Goal: Task Accomplishment & Management: Use online tool/utility

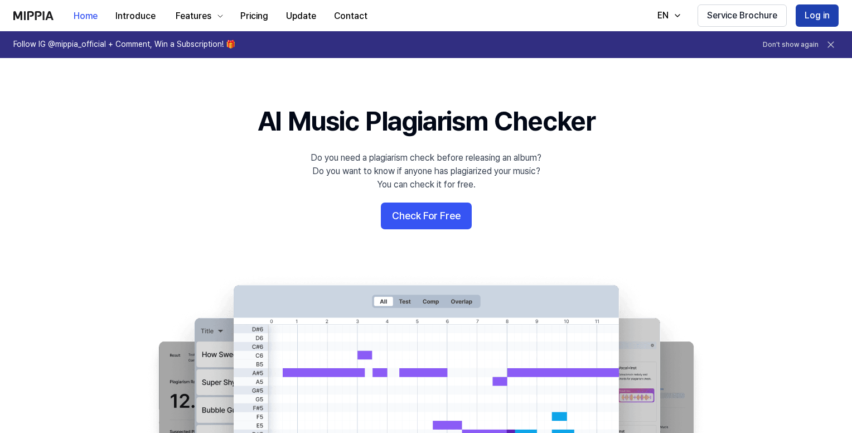
click at [549, 20] on button "Log in" at bounding box center [817, 15] width 43 height 22
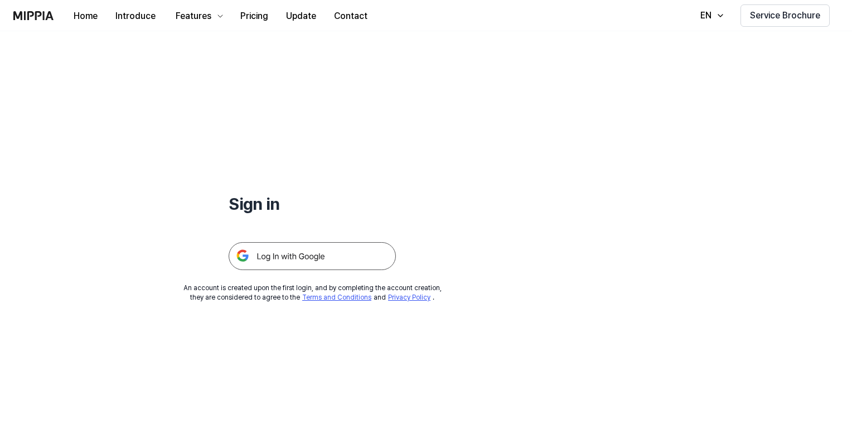
click at [337, 247] on img at bounding box center [312, 256] width 167 height 28
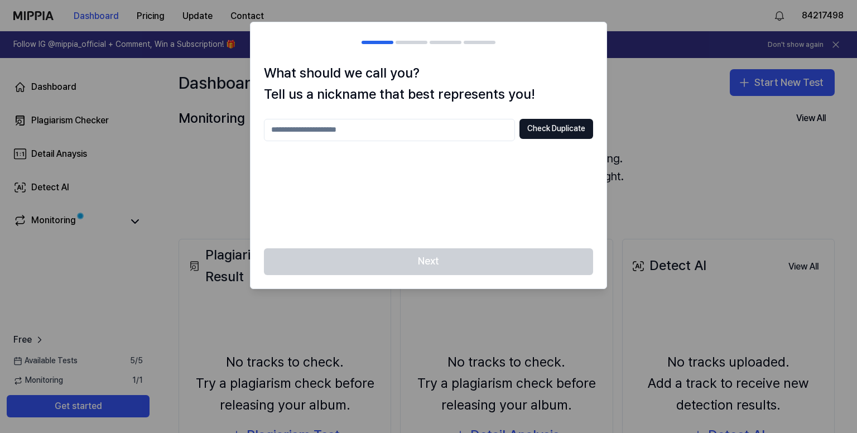
click at [367, 134] on input "text" at bounding box center [389, 130] width 251 height 22
type input "******"
click at [570, 126] on button "Check Duplicate" at bounding box center [556, 129] width 74 height 20
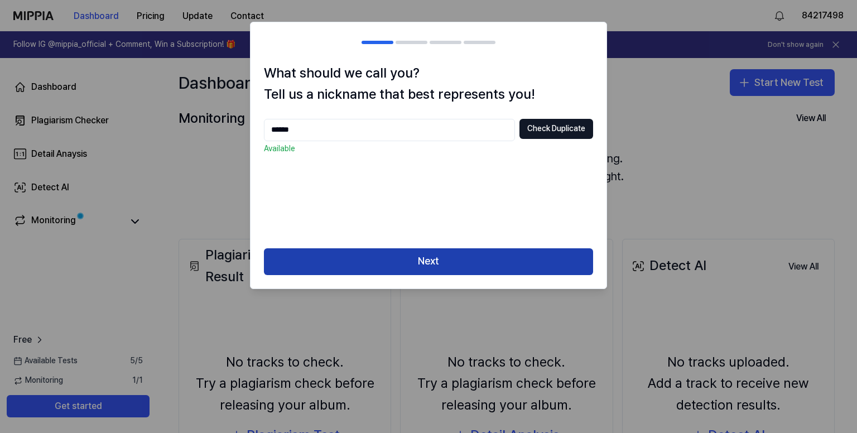
click at [386, 259] on button "Next" at bounding box center [428, 261] width 329 height 27
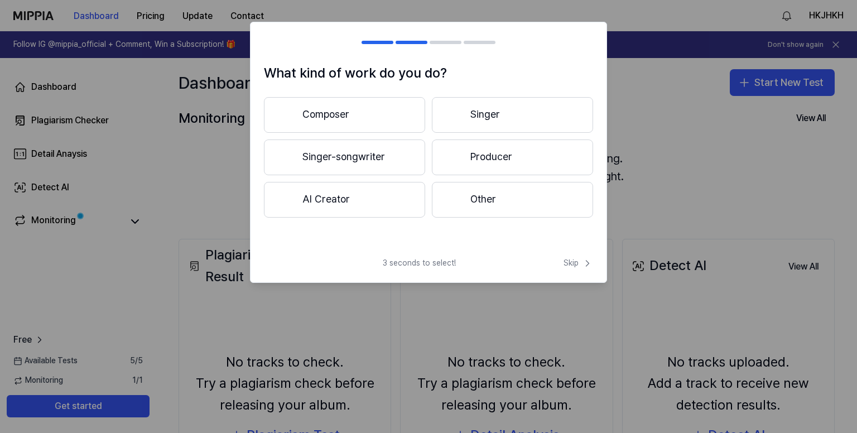
drag, startPoint x: 674, startPoint y: 85, endPoint x: 716, endPoint y: 83, distance: 41.9
click at [674, 84] on div at bounding box center [428, 216] width 857 height 433
click at [578, 258] on span "Skip" at bounding box center [578, 263] width 30 height 11
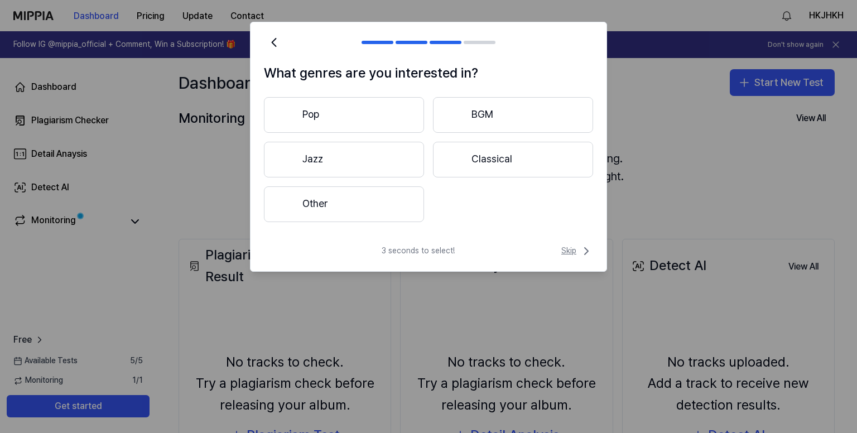
click at [572, 252] on span "Skip" at bounding box center [577, 250] width 32 height 13
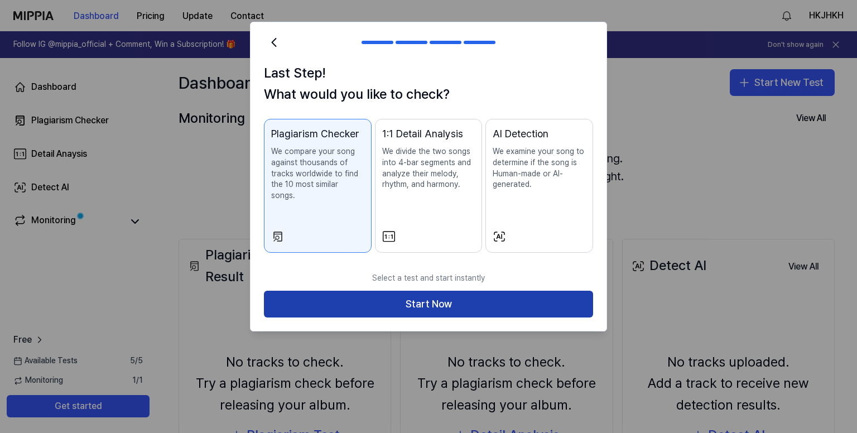
click at [547, 291] on button "Start Now" at bounding box center [428, 304] width 329 height 27
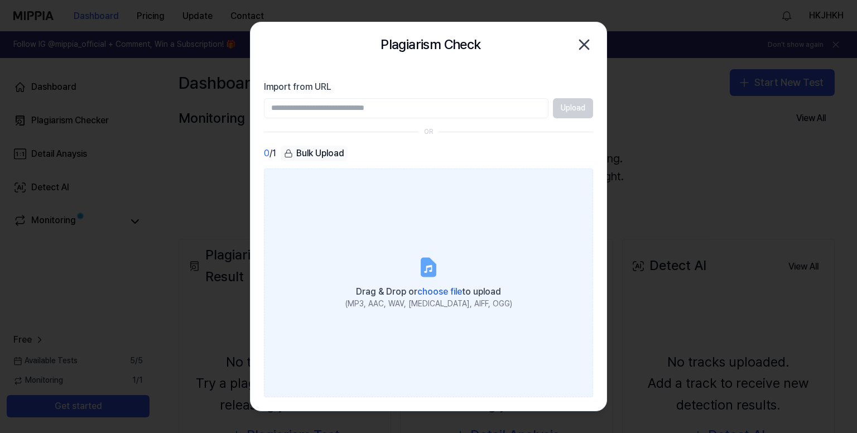
click at [402, 254] on label "Drag & Drop or choose file to upload (MP3, AAC, WAV, FLAC, AIFF, OGG)" at bounding box center [428, 282] width 329 height 229
click at [0, 0] on input "Drag & Drop or choose file to upload (MP3, AAC, WAV, FLAC, AIFF, OGG)" at bounding box center [0, 0] width 0 height 0
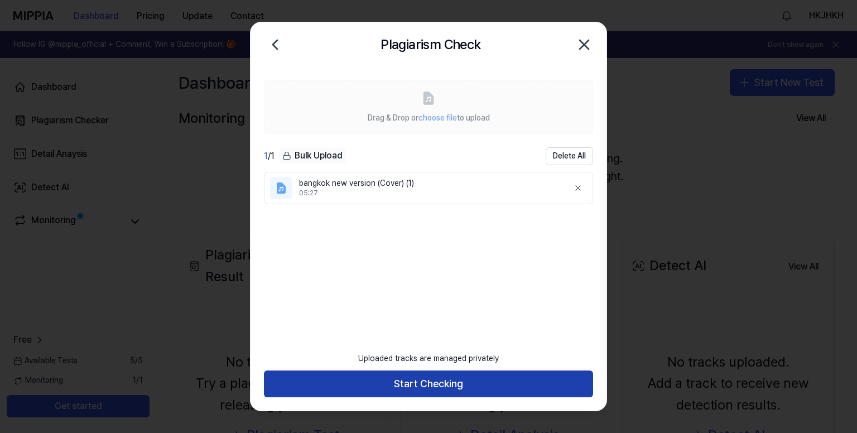
click at [457, 388] on button "Start Checking" at bounding box center [428, 383] width 329 height 27
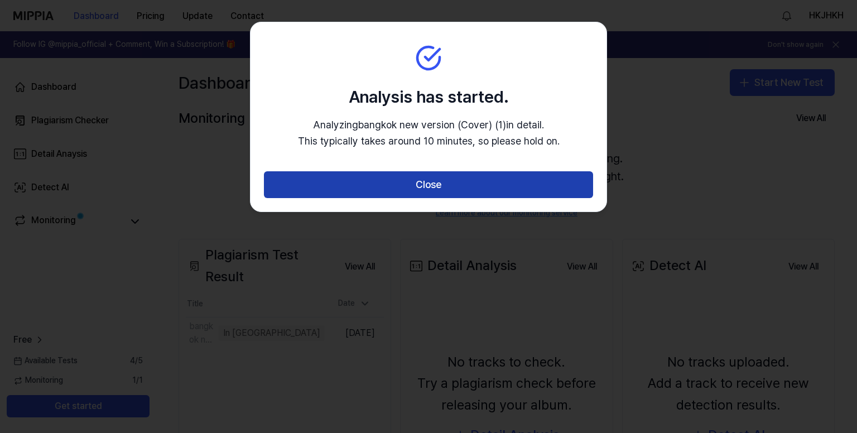
click at [427, 181] on button "Close" at bounding box center [428, 184] width 329 height 27
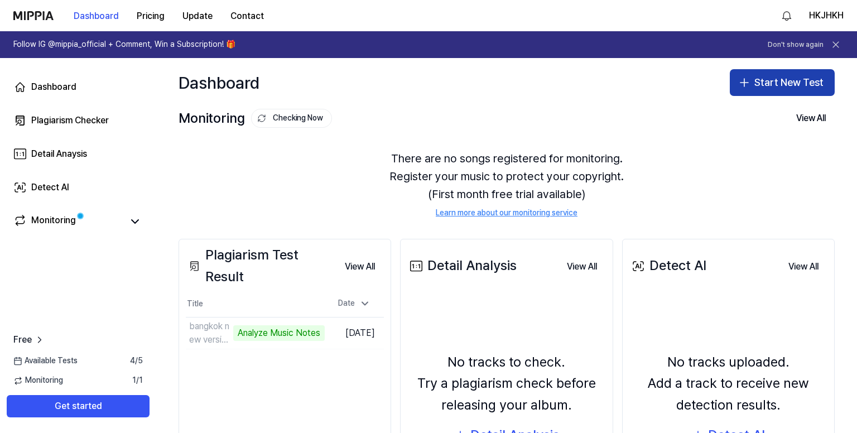
click at [780, 83] on button "Start New Test" at bounding box center [782, 82] width 105 height 27
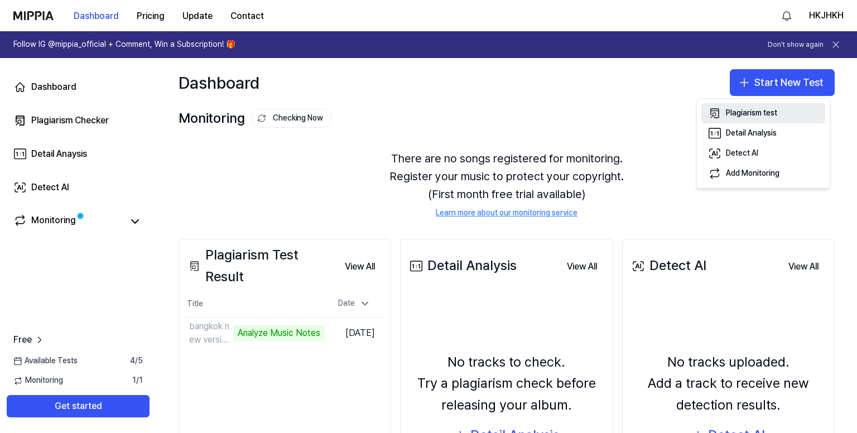
click at [744, 118] on div "Plagiarism test" at bounding box center [751, 113] width 51 height 11
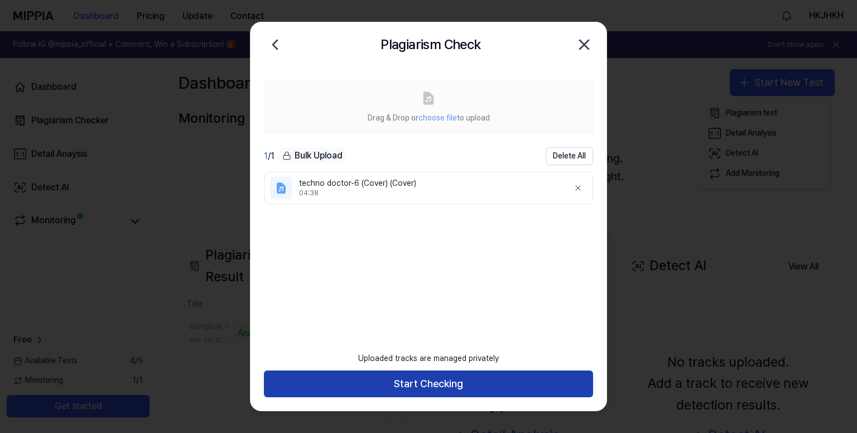
click at [453, 387] on button "Start Checking" at bounding box center [428, 383] width 329 height 27
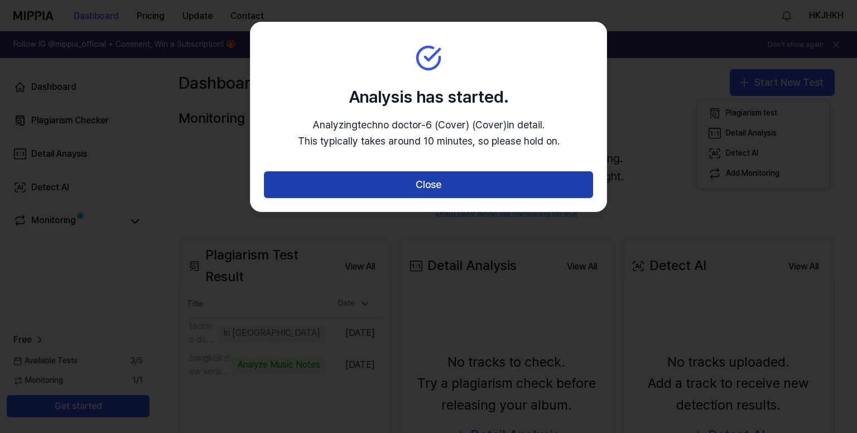
click at [458, 179] on button "Close" at bounding box center [428, 184] width 329 height 27
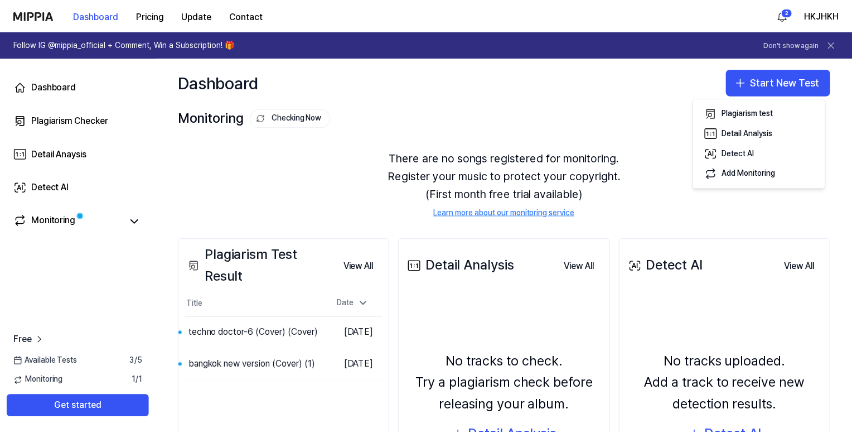
scroll to position [56, 0]
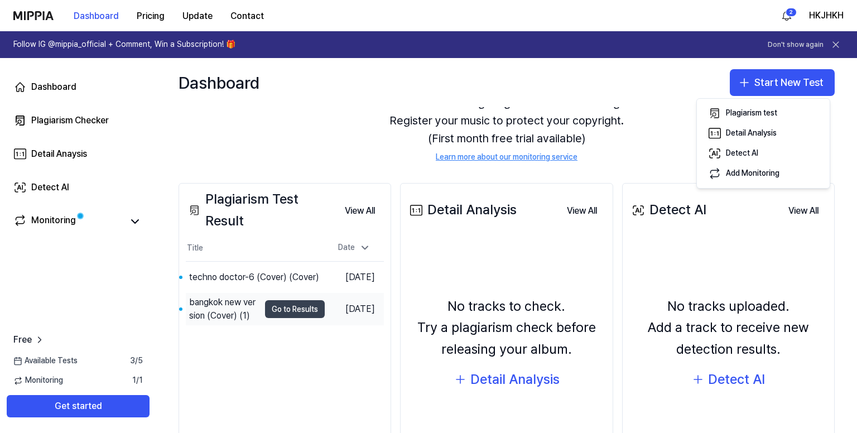
click at [281, 309] on button "Go to Results" at bounding box center [295, 309] width 60 height 18
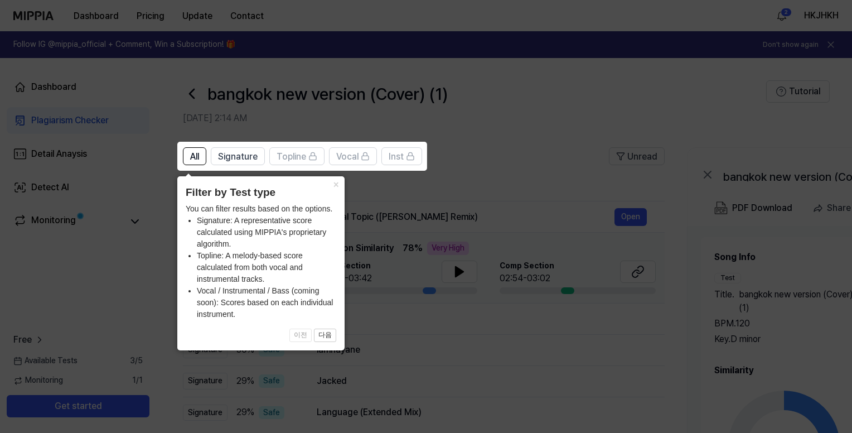
click at [694, 269] on icon at bounding box center [428, 216] width 857 height 433
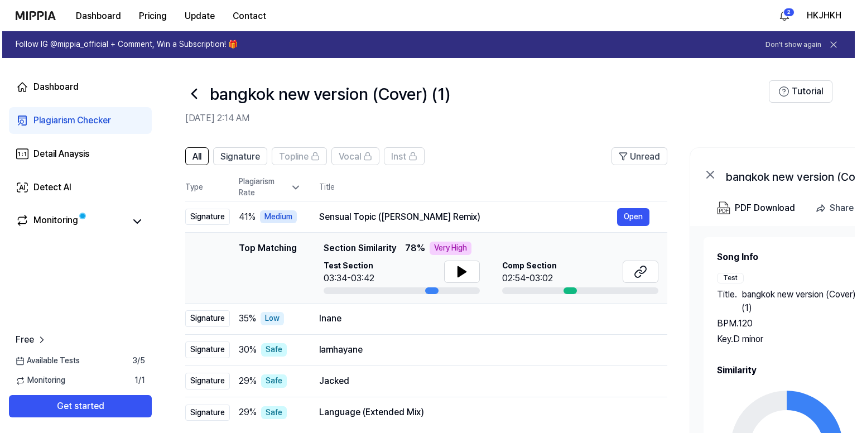
scroll to position [47, 0]
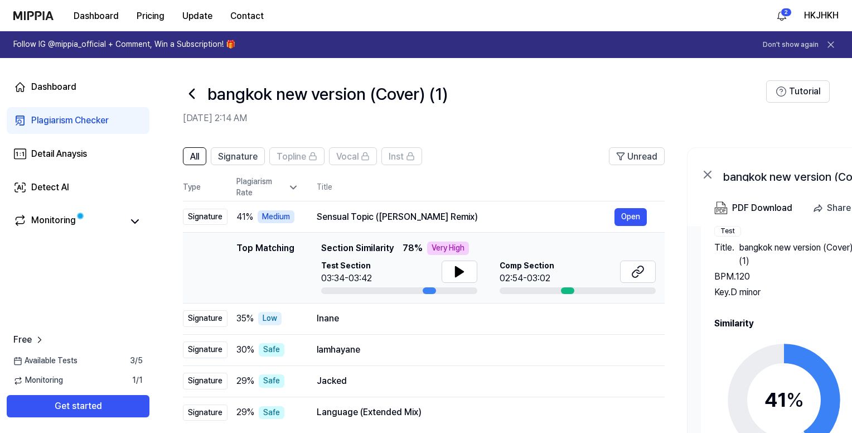
click at [781, 314] on div "Song Info Test Title . bangkok new version (Cover) (1) BPM. 120 Key. D minor Co…" at bounding box center [867, 364] width 305 height 320
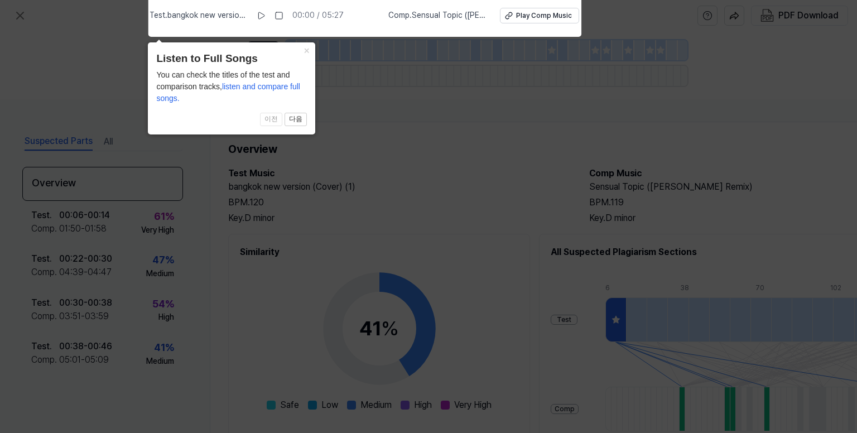
click at [457, 275] on icon at bounding box center [428, 213] width 857 height 438
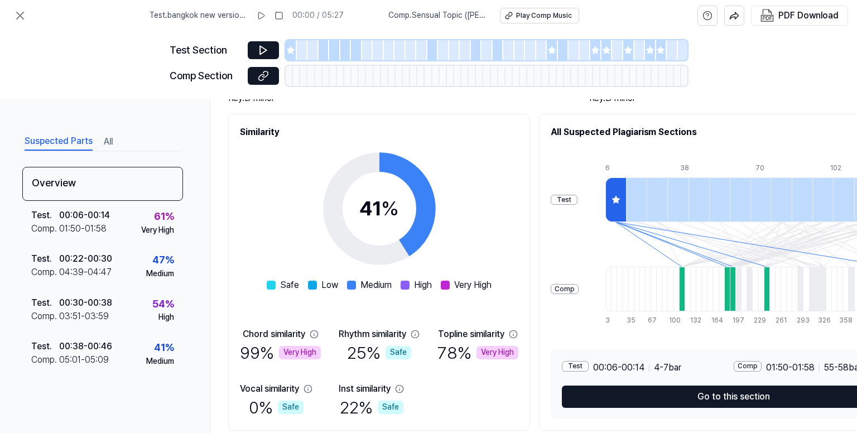
scroll to position [162, 0]
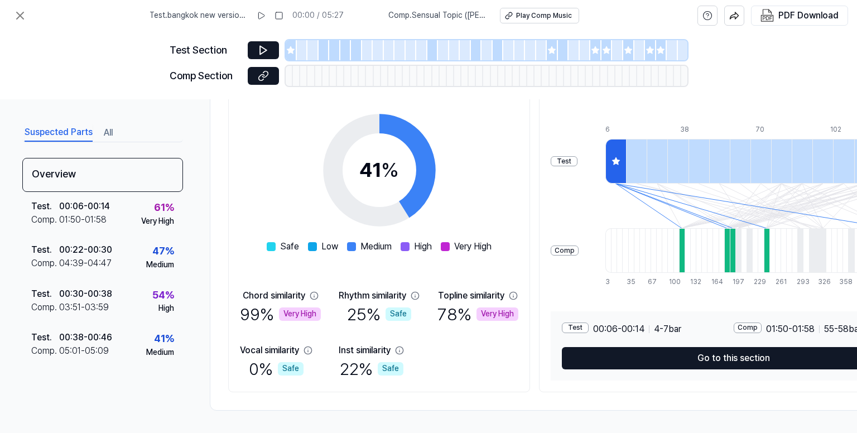
click at [287, 50] on icon at bounding box center [290, 49] width 7 height 7
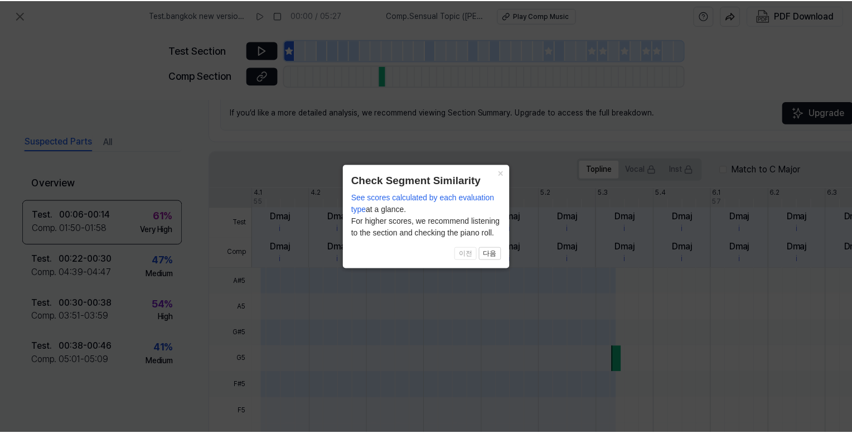
scroll to position [335, 0]
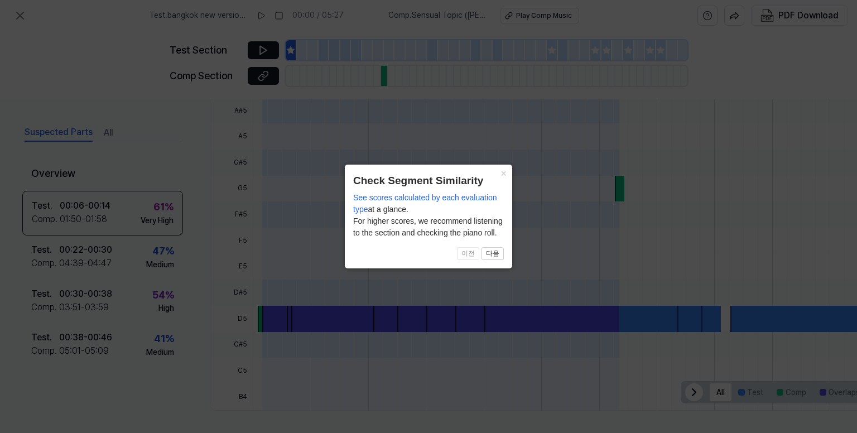
click at [262, 51] on icon at bounding box center [428, 216] width 857 height 433
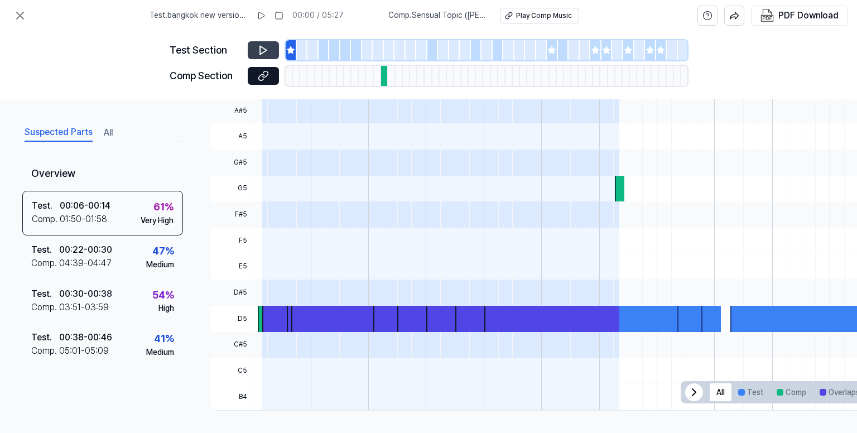
click at [262, 52] on icon at bounding box center [263, 50] width 11 height 11
click at [321, 54] on div at bounding box center [324, 50] width 11 height 20
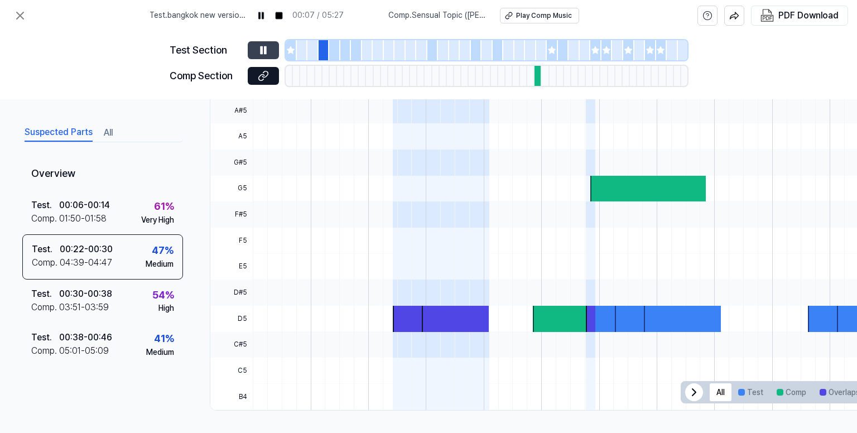
click at [264, 51] on icon at bounding box center [265, 49] width 2 height 7
click at [264, 51] on icon at bounding box center [263, 50] width 7 height 8
click at [261, 52] on icon at bounding box center [263, 50] width 11 height 11
click at [259, 56] on button at bounding box center [263, 50] width 31 height 18
click at [21, 10] on icon at bounding box center [19, 15] width 13 height 13
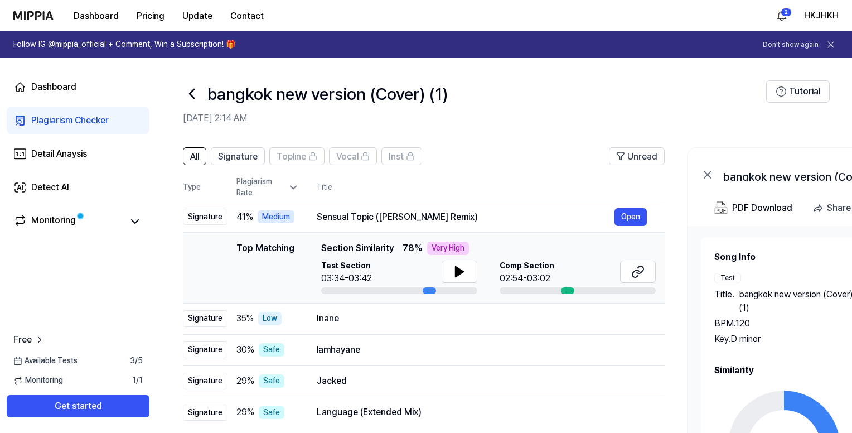
click at [194, 96] on icon at bounding box center [192, 94] width 18 height 18
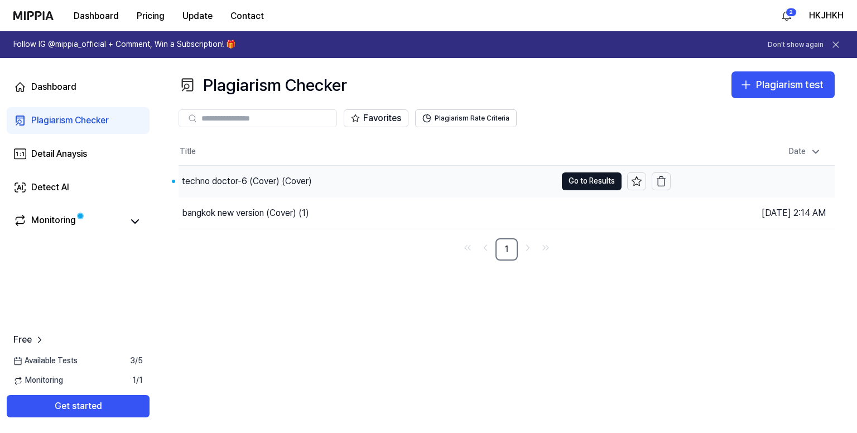
click at [343, 179] on div "techno doctor-6 (Cover) (Cover)" at bounding box center [368, 181] width 378 height 31
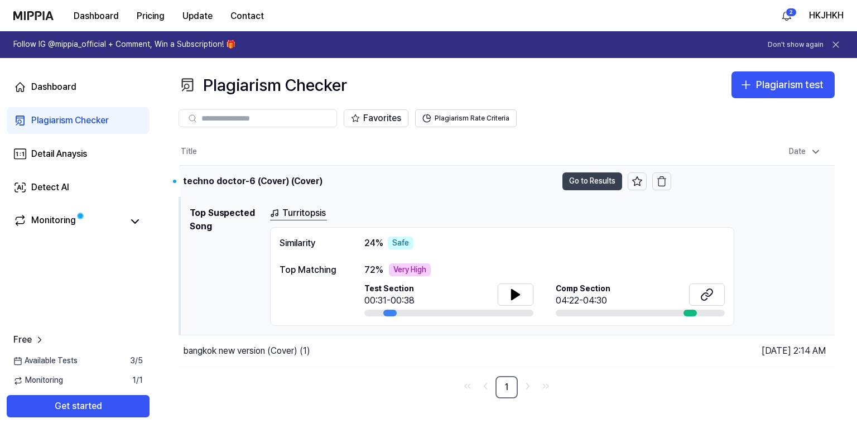
click at [588, 181] on button "Go to Results" at bounding box center [592, 181] width 60 height 18
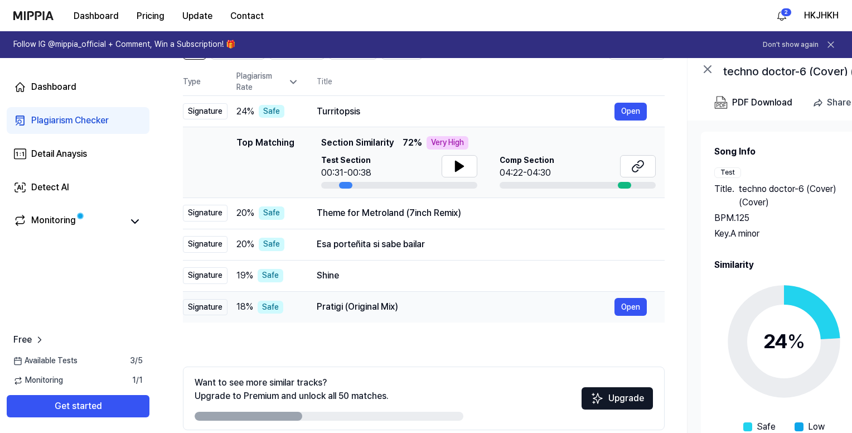
scroll to position [156, 0]
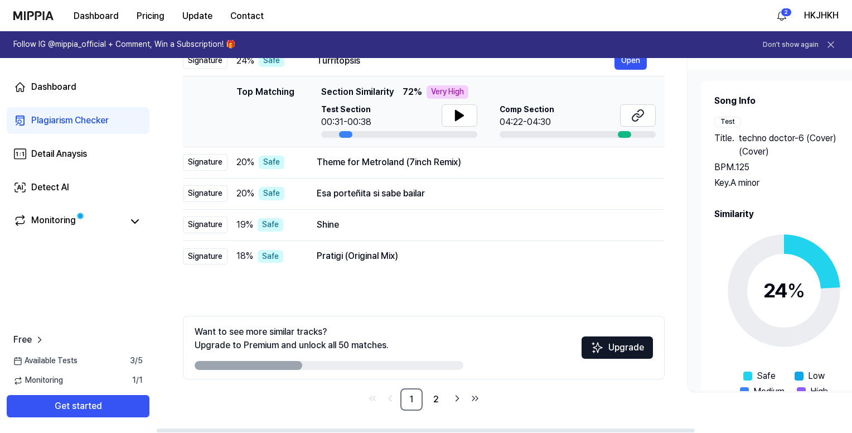
click at [765, 264] on icon at bounding box center [784, 290] width 139 height 139
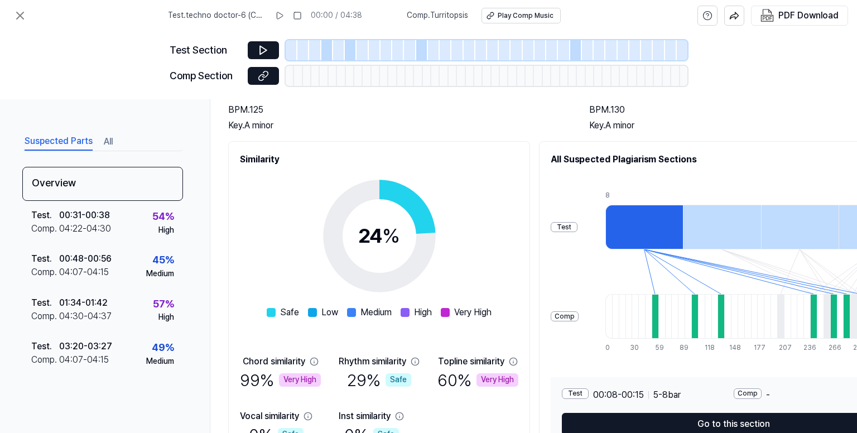
scroll to position [162, 0]
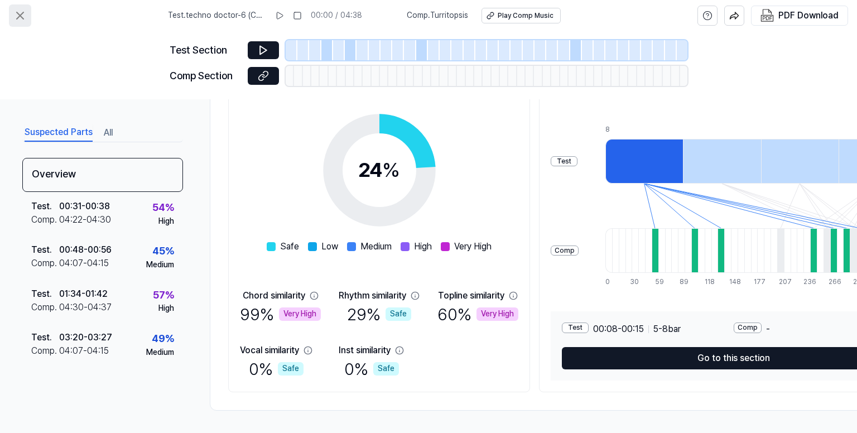
click at [25, 15] on icon at bounding box center [19, 15] width 13 height 13
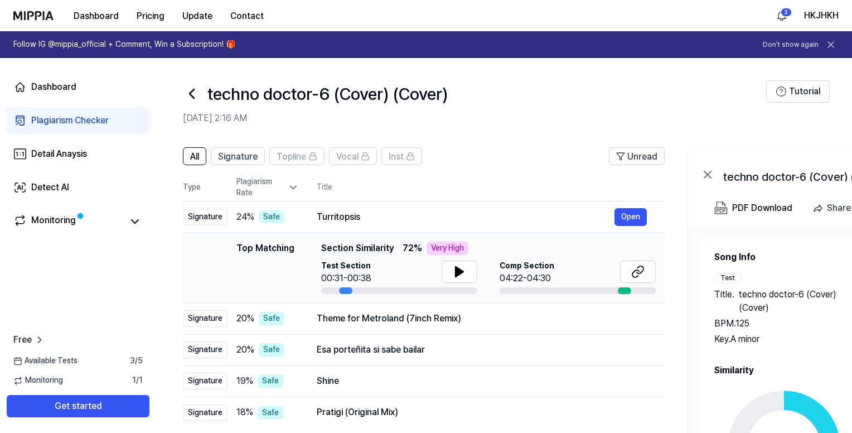
drag, startPoint x: 184, startPoint y: 99, endPoint x: 196, endPoint y: 91, distance: 14.3
click at [185, 99] on icon at bounding box center [192, 94] width 18 height 18
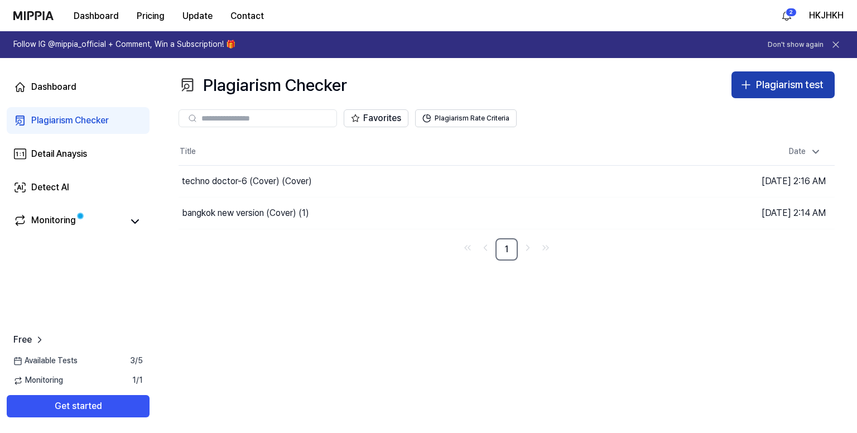
click at [782, 90] on div "Plagiarism test" at bounding box center [790, 85] width 68 height 16
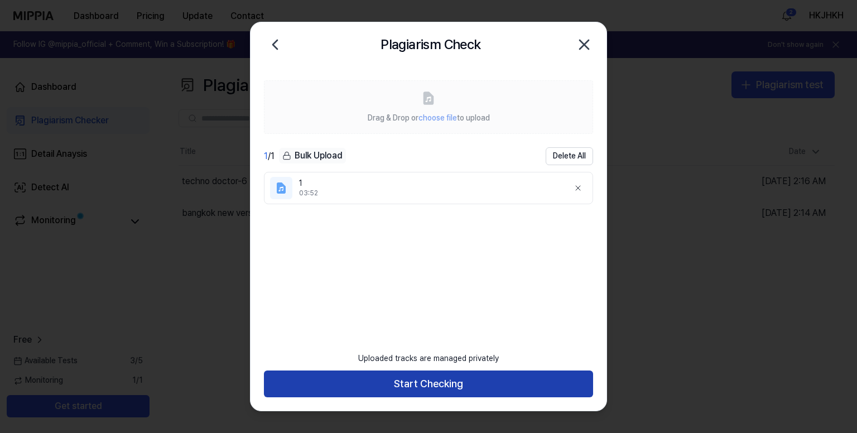
click at [422, 383] on button "Start Checking" at bounding box center [428, 383] width 329 height 27
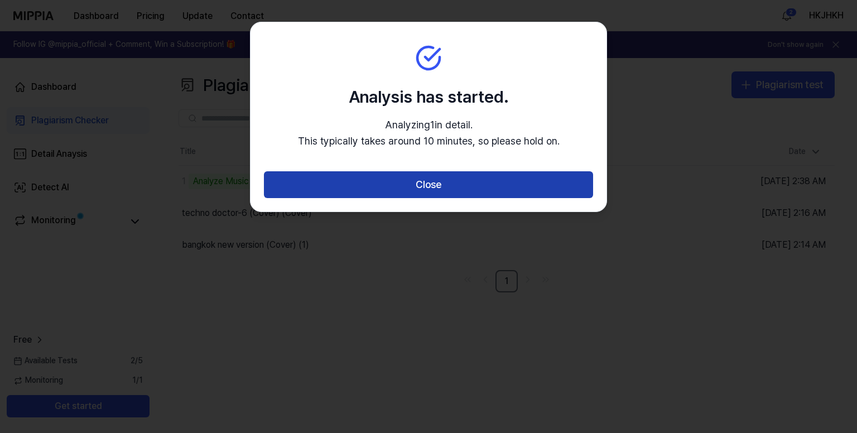
click at [500, 186] on button "Close" at bounding box center [428, 184] width 329 height 27
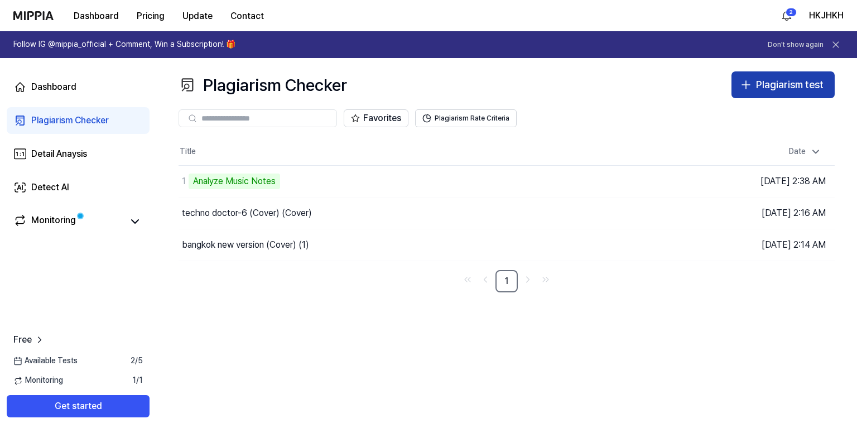
click at [781, 79] on div "Plagiarism test" at bounding box center [790, 85] width 68 height 16
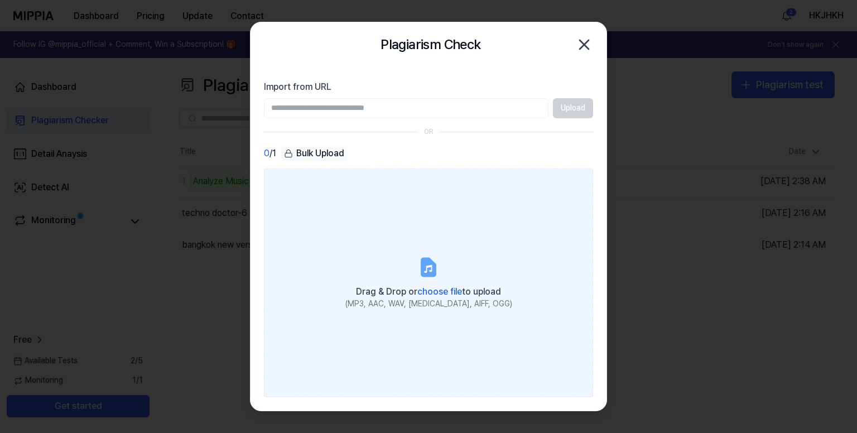
click at [413, 257] on label "Drag & Drop or choose file to upload (MP3, AAC, WAV, FLAC, AIFF, OGG)" at bounding box center [428, 282] width 329 height 229
click at [0, 0] on input "Drag & Drop or choose file to upload (MP3, AAC, WAV, FLAC, AIFF, OGG)" at bounding box center [0, 0] width 0 height 0
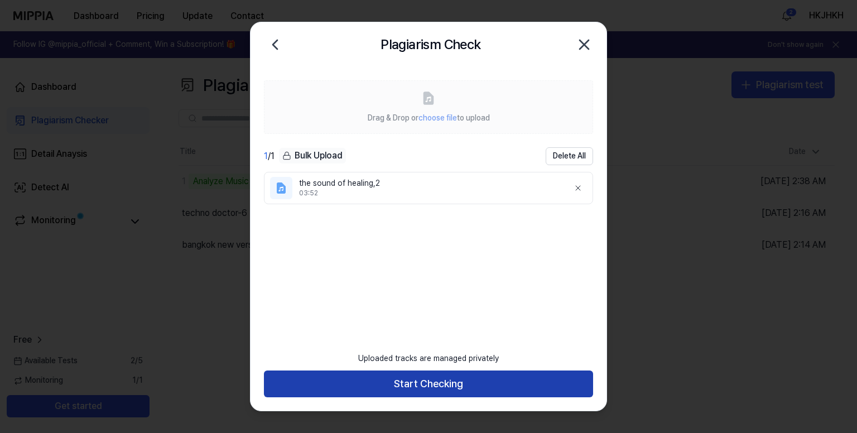
click at [396, 382] on button "Start Checking" at bounding box center [428, 383] width 329 height 27
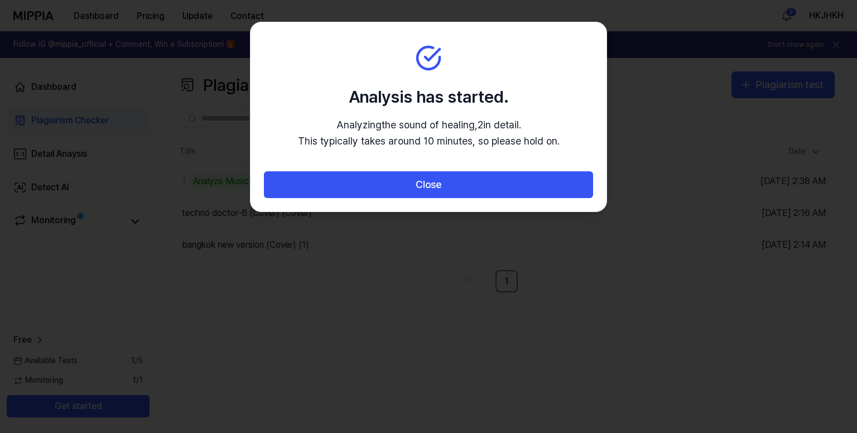
click at [660, 114] on div at bounding box center [428, 216] width 857 height 433
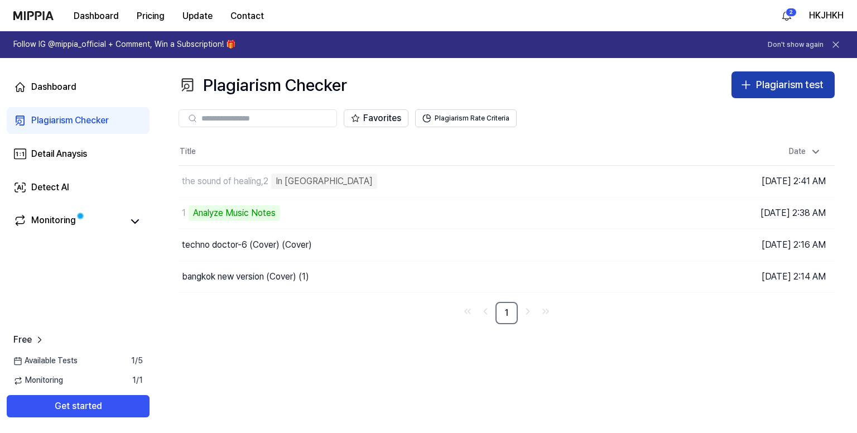
click at [764, 86] on div "Plagiarism test" at bounding box center [790, 85] width 68 height 16
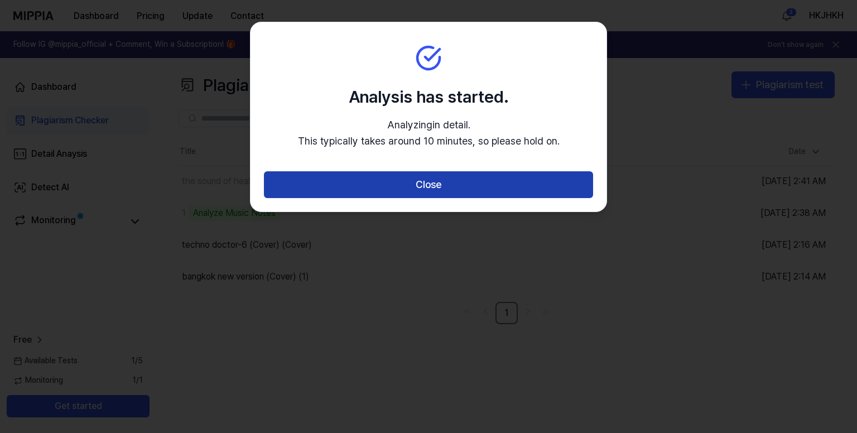
click at [486, 184] on button "Close" at bounding box center [428, 184] width 329 height 27
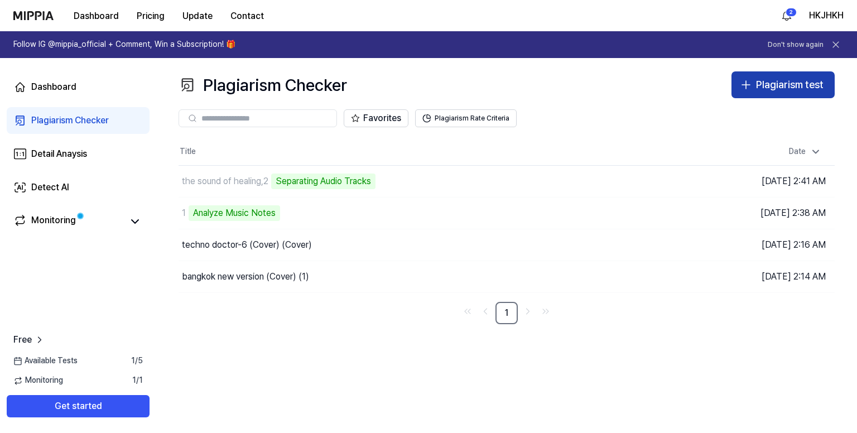
click at [750, 79] on icon "button" at bounding box center [745, 84] width 13 height 13
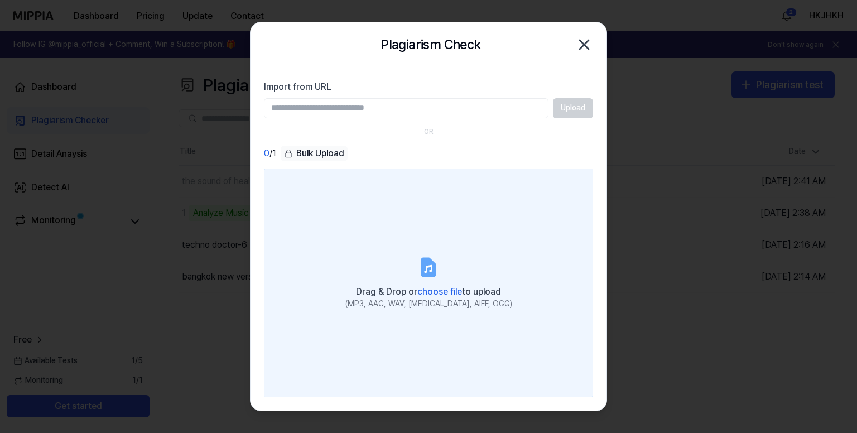
click at [415, 247] on label "Drag & Drop or choose file to upload (MP3, AAC, WAV, FLAC, AIFF, OGG)" at bounding box center [428, 282] width 329 height 229
click at [0, 0] on input "Drag & Drop or choose file to upload (MP3, AAC, WAV, FLAC, AIFF, OGG)" at bounding box center [0, 0] width 0 height 0
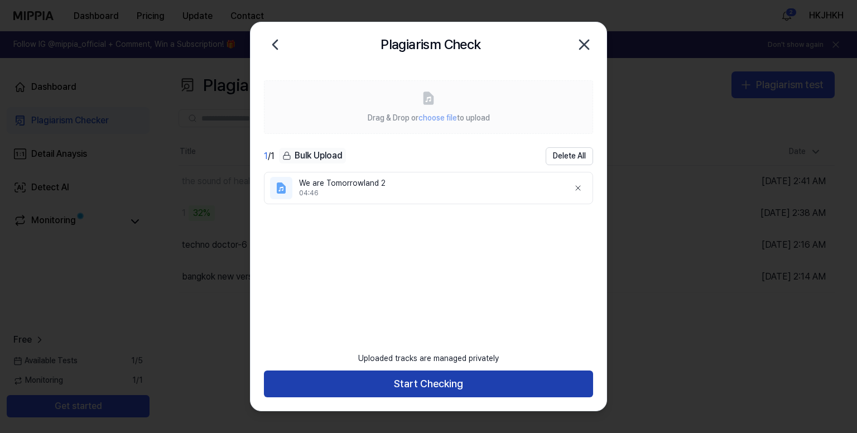
drag, startPoint x: 392, startPoint y: 389, endPoint x: 397, endPoint y: 385, distance: 6.4
click at [392, 389] on button "Start Checking" at bounding box center [428, 383] width 329 height 27
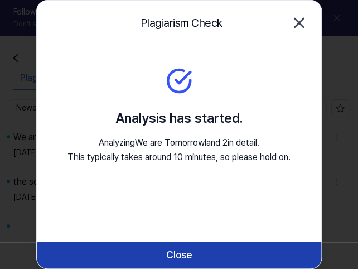
click at [230, 247] on button "Close" at bounding box center [179, 255] width 285 height 27
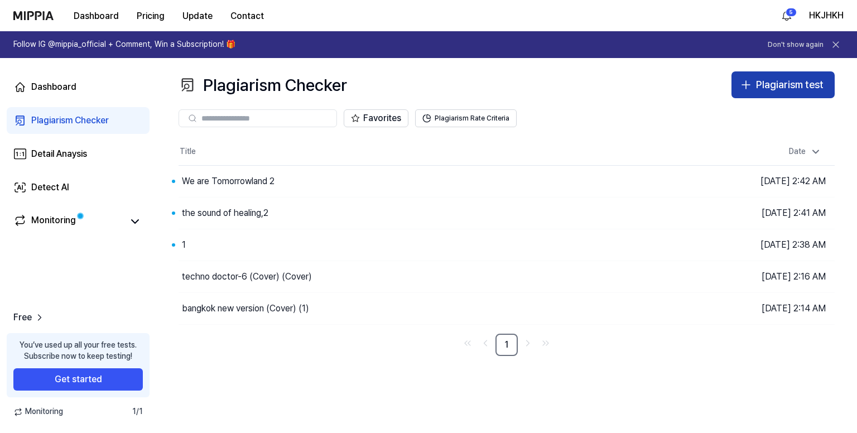
click at [807, 83] on div "Plagiarism test" at bounding box center [790, 85] width 68 height 16
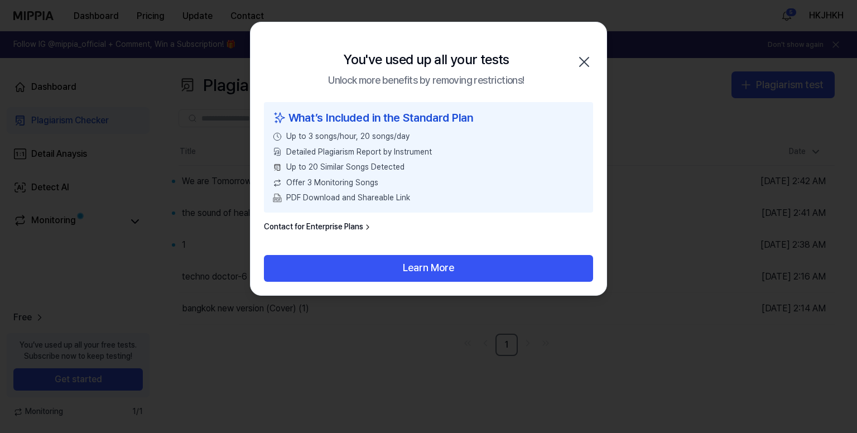
click at [587, 60] on icon "button" at bounding box center [584, 62] width 18 height 18
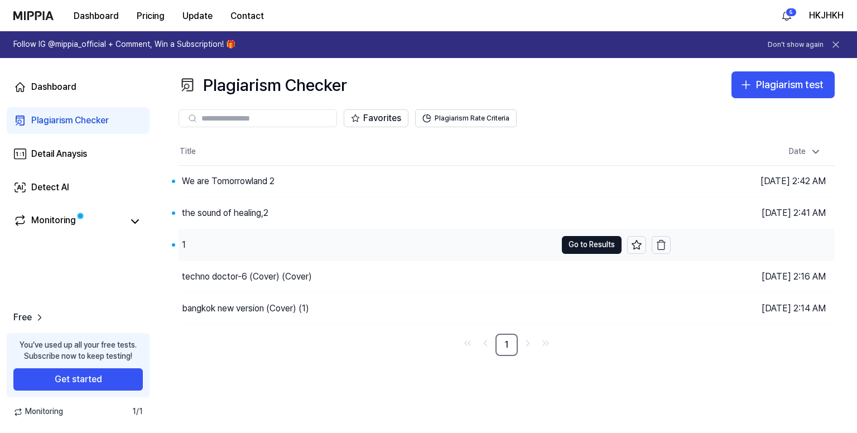
click at [276, 247] on div "1" at bounding box center [368, 244] width 378 height 31
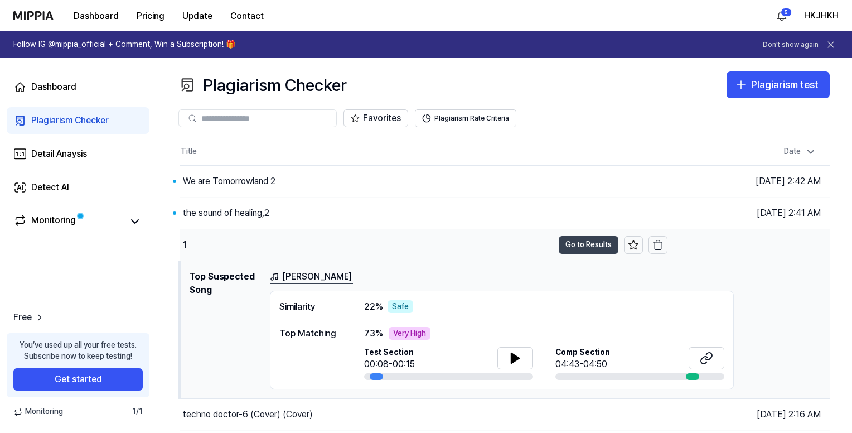
click at [578, 244] on button "Go to Results" at bounding box center [589, 245] width 60 height 18
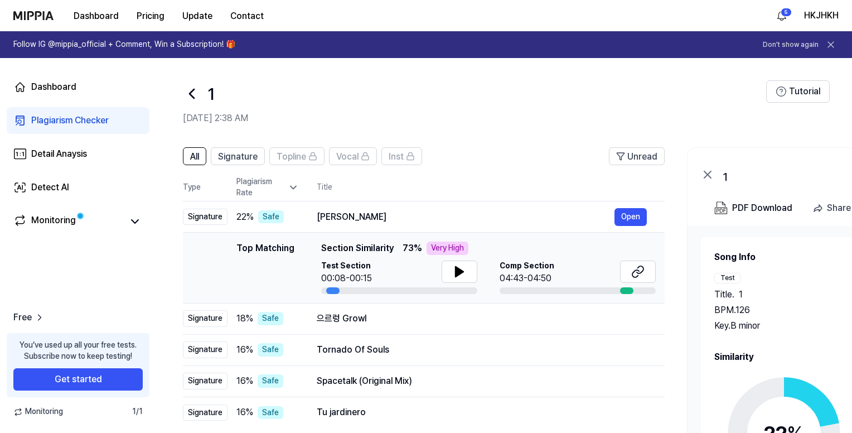
drag, startPoint x: 808, startPoint y: 409, endPoint x: 778, endPoint y: 403, distance: 30.9
click at [807, 409] on icon at bounding box center [784, 433] width 139 height 139
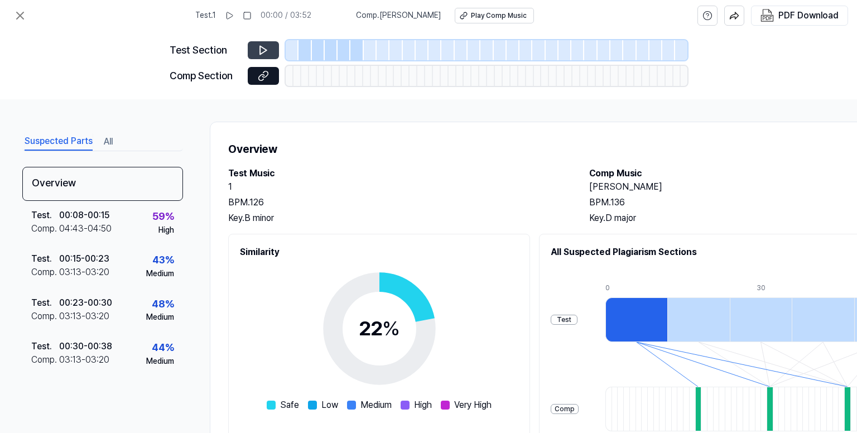
click at [263, 45] on icon at bounding box center [263, 50] width 11 height 11
click at [300, 51] on div at bounding box center [304, 50] width 13 height 20
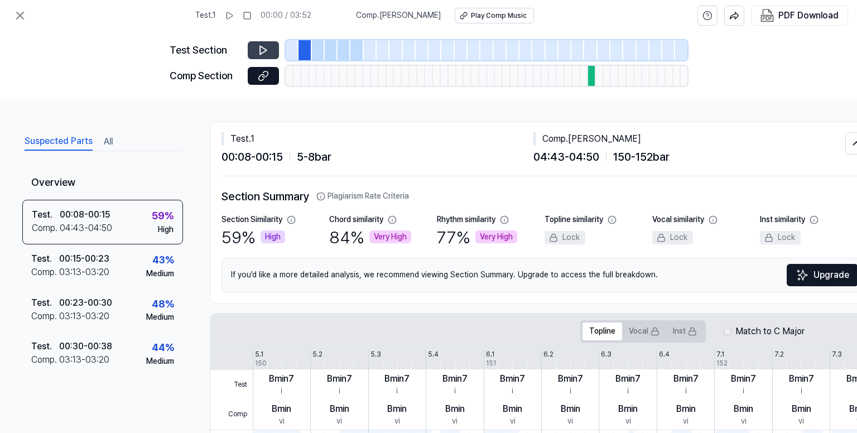
click at [259, 47] on icon at bounding box center [263, 50] width 11 height 11
click at [321, 49] on div at bounding box center [318, 50] width 13 height 20
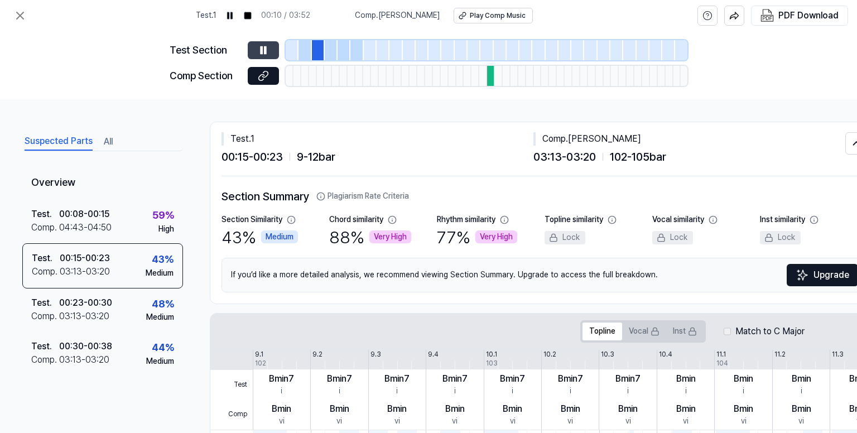
click at [271, 47] on button at bounding box center [263, 50] width 31 height 18
click at [270, 45] on button at bounding box center [263, 50] width 31 height 18
click at [331, 49] on div at bounding box center [331, 50] width 13 height 20
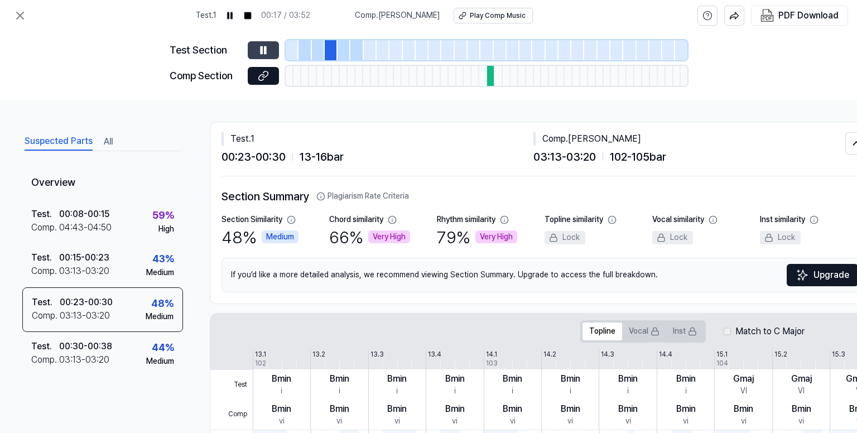
click at [262, 49] on icon at bounding box center [262, 49] width 2 height 7
click at [262, 49] on icon at bounding box center [263, 50] width 11 height 11
click at [268, 50] on icon at bounding box center [263, 50] width 11 height 11
click at [271, 54] on button at bounding box center [263, 50] width 31 height 18
click at [18, 13] on icon at bounding box center [20, 15] width 7 height 7
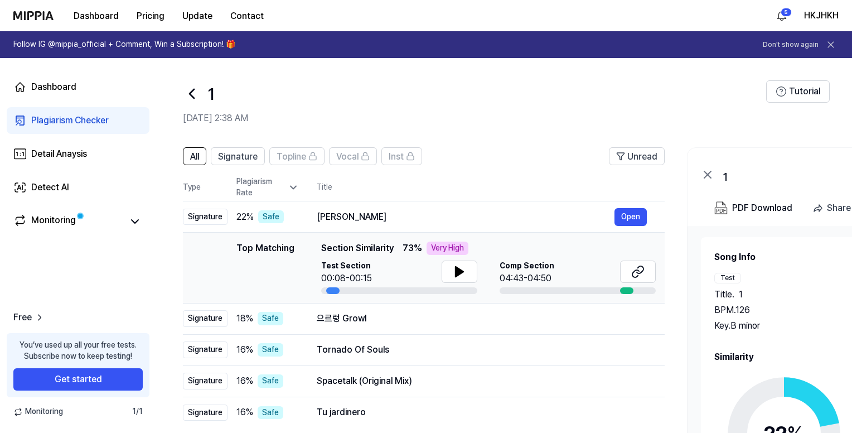
click at [187, 92] on icon at bounding box center [192, 94] width 18 height 18
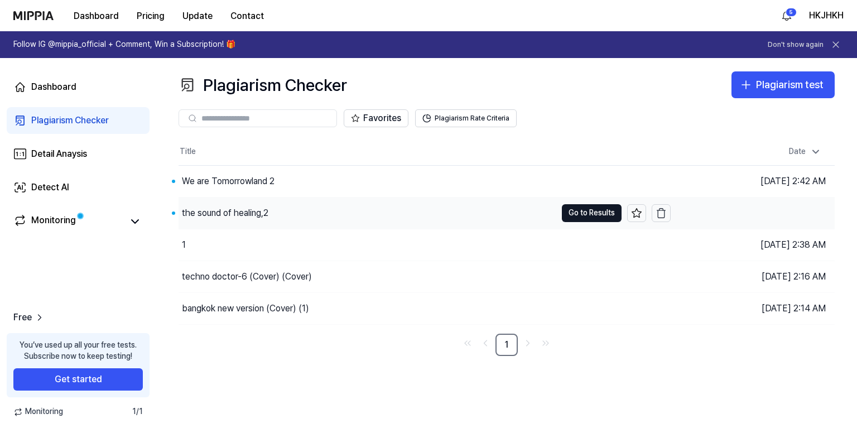
click at [335, 213] on div "the sound of healing,2" at bounding box center [368, 212] width 378 height 31
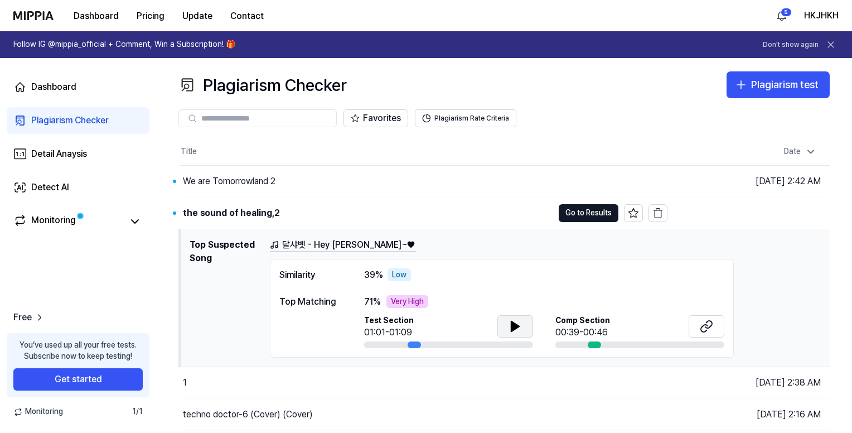
click at [518, 322] on icon at bounding box center [515, 326] width 13 height 13
click at [589, 213] on button "Go to Results" at bounding box center [589, 213] width 60 height 18
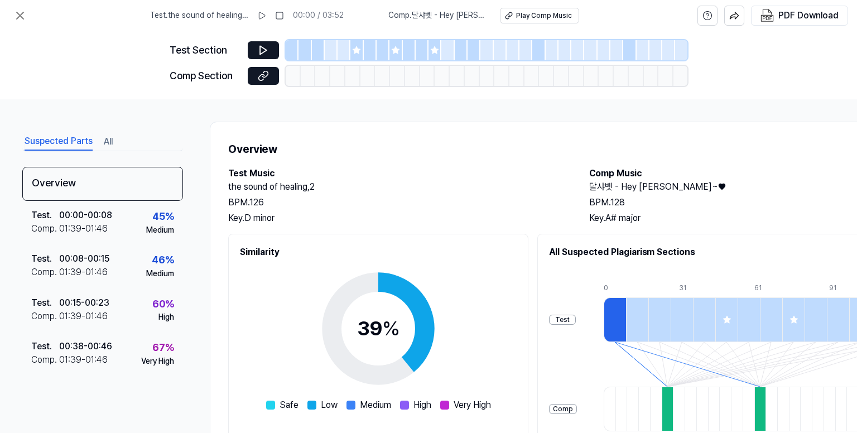
click at [301, 51] on div at bounding box center [304, 50] width 13 height 20
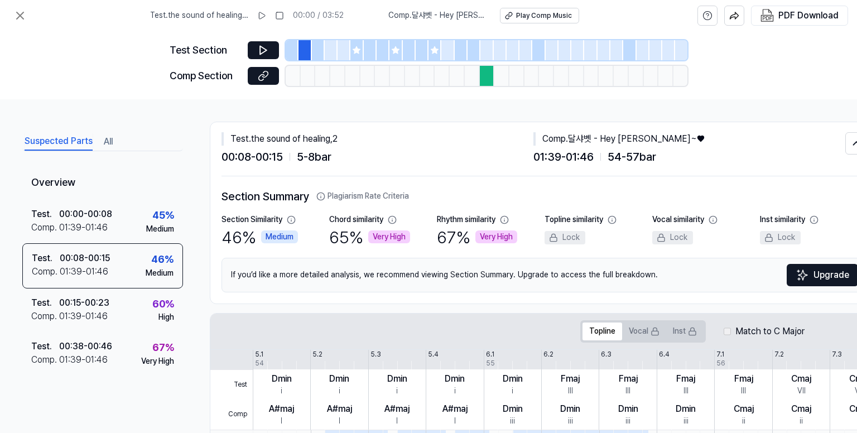
click at [245, 45] on div "Test Section" at bounding box center [429, 50] width 518 height 20
click at [260, 47] on icon at bounding box center [263, 50] width 7 height 8
click at [320, 50] on div at bounding box center [318, 50] width 13 height 20
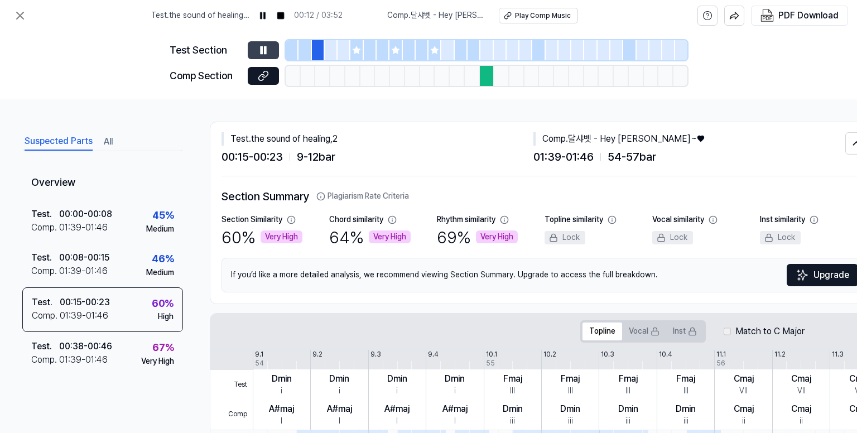
click at [358, 52] on icon at bounding box center [356, 49] width 7 height 7
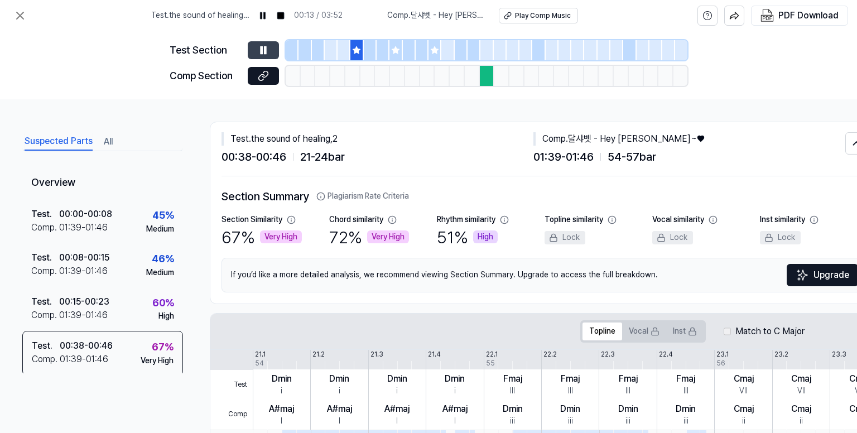
click at [372, 52] on div at bounding box center [370, 50] width 13 height 20
click at [385, 52] on div at bounding box center [383, 50] width 13 height 20
click at [395, 53] on icon at bounding box center [395, 50] width 9 height 9
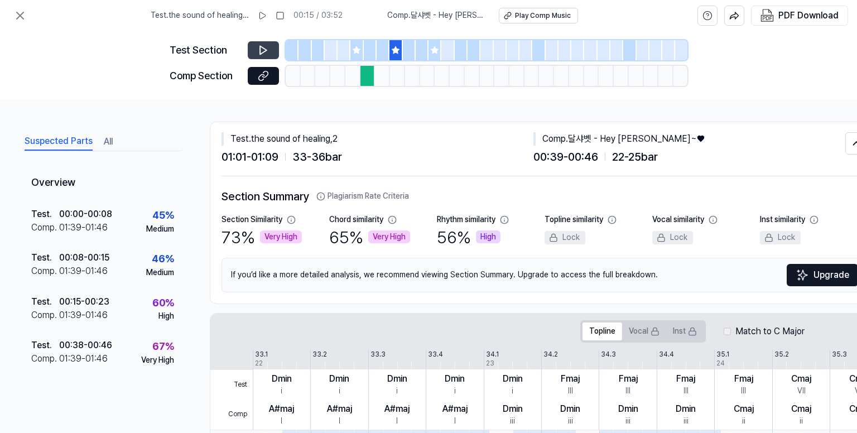
click at [258, 49] on icon at bounding box center [263, 50] width 11 height 11
click at [420, 56] on div at bounding box center [422, 50] width 13 height 20
click at [263, 47] on icon at bounding box center [263, 50] width 11 height 11
drag, startPoint x: 263, startPoint y: 47, endPoint x: 362, endPoint y: 50, distance: 99.3
click at [263, 46] on icon at bounding box center [263, 50] width 11 height 11
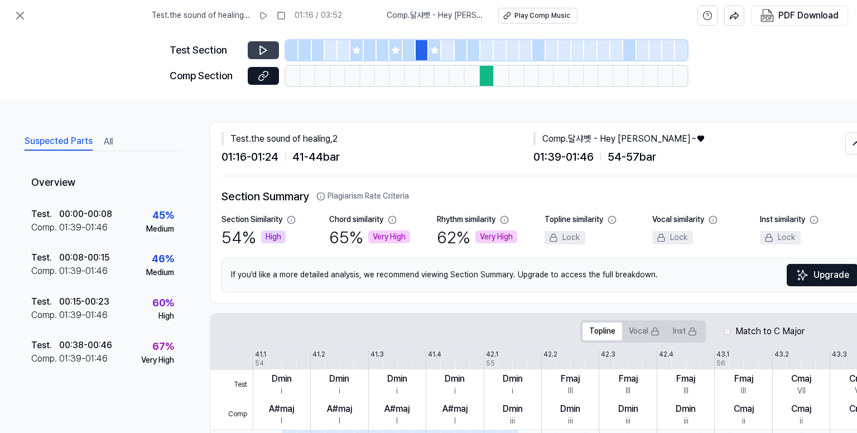
click at [462, 52] on div at bounding box center [461, 50] width 13 height 20
click at [261, 54] on icon at bounding box center [263, 50] width 7 height 8
click at [13, 12] on icon at bounding box center [19, 15] width 13 height 13
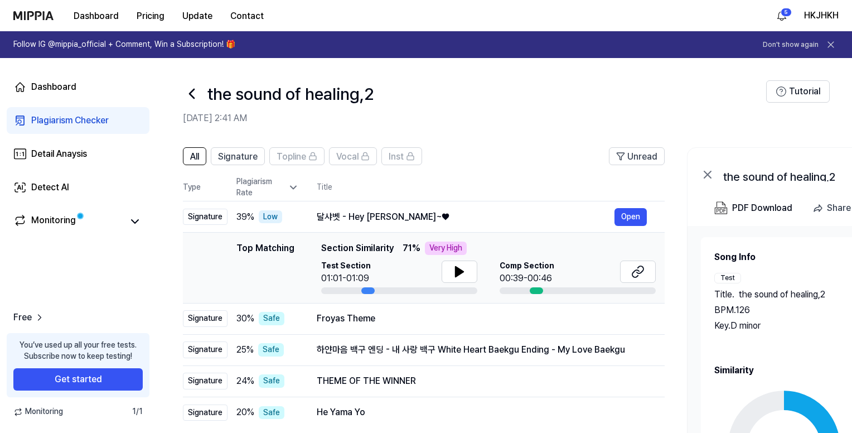
click at [197, 97] on icon at bounding box center [192, 94] width 18 height 18
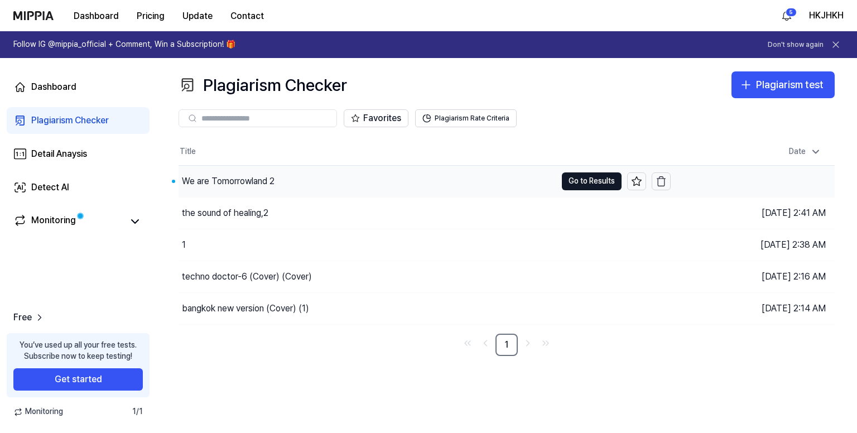
click at [261, 171] on div "We are Tomorrowland 2" at bounding box center [368, 181] width 378 height 31
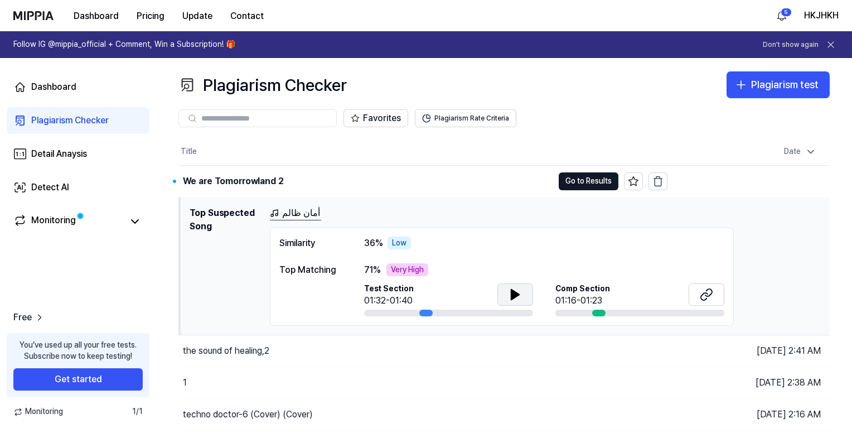
click at [519, 294] on icon at bounding box center [516, 295] width 8 height 10
click at [603, 181] on button "Go to Results" at bounding box center [589, 181] width 60 height 18
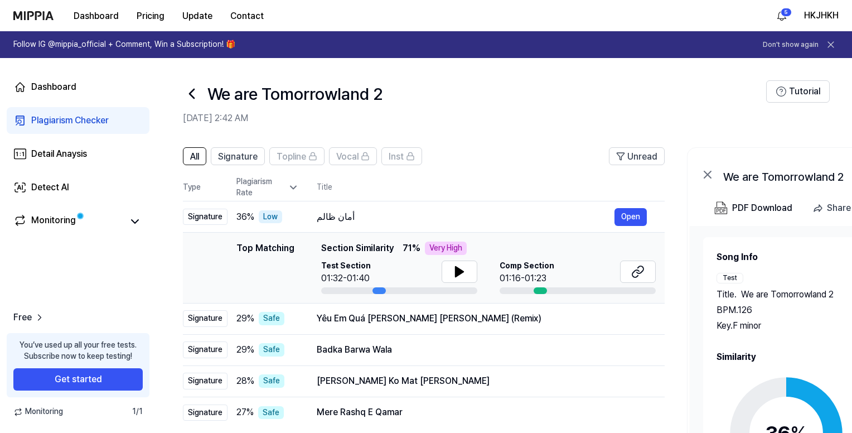
click at [762, 395] on circle at bounding box center [786, 433] width 93 height 93
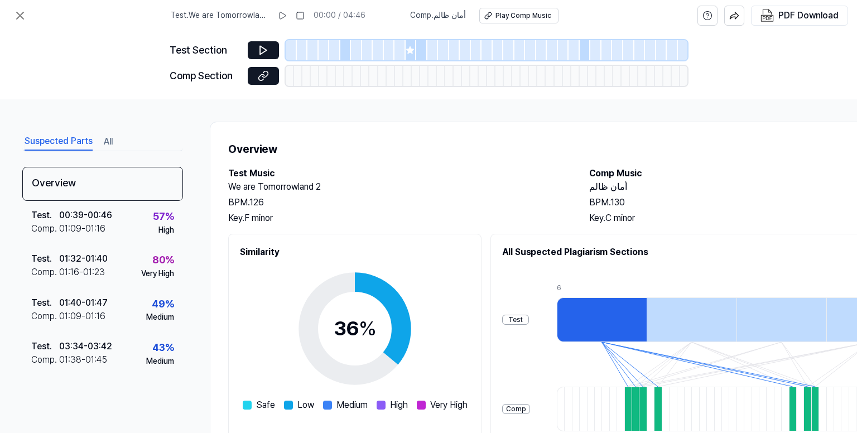
click at [344, 47] on div at bounding box center [345, 50] width 11 height 20
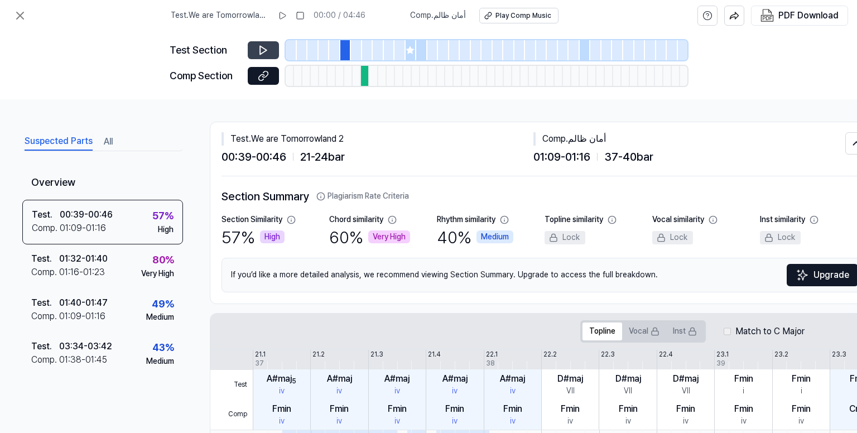
drag, startPoint x: 261, startPoint y: 50, endPoint x: 269, endPoint y: 50, distance: 8.4
click at [262, 50] on icon at bounding box center [263, 50] width 11 height 11
click at [410, 51] on icon at bounding box center [410, 49] width 7 height 7
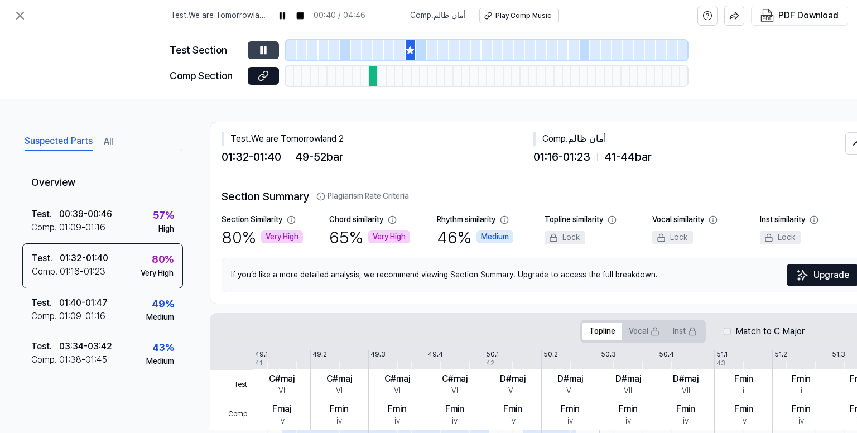
click at [270, 54] on button at bounding box center [263, 50] width 31 height 18
click at [421, 52] on div at bounding box center [421, 50] width 11 height 20
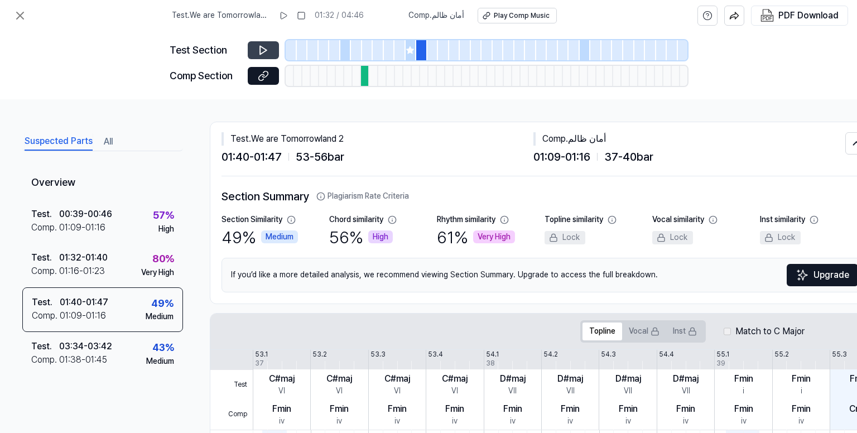
click at [260, 46] on icon at bounding box center [263, 50] width 7 height 8
click at [265, 52] on icon at bounding box center [263, 50] width 11 height 11
click at [27, 10] on button at bounding box center [20, 15] width 22 height 22
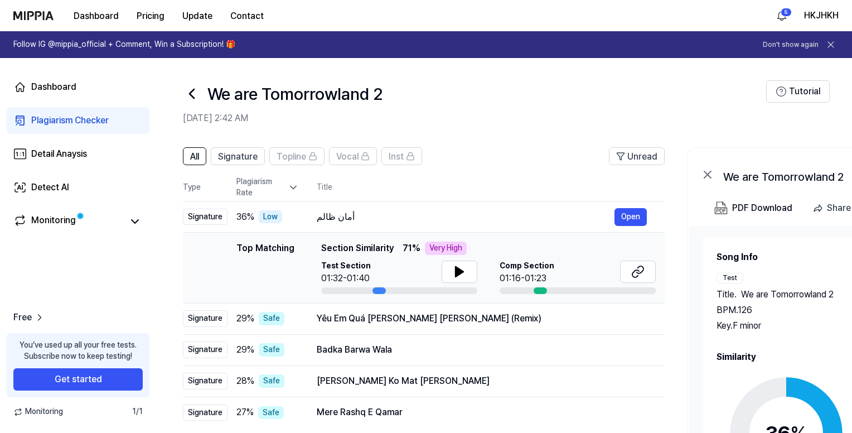
click at [189, 91] on icon at bounding box center [192, 94] width 18 height 18
